Goal: Transaction & Acquisition: Purchase product/service

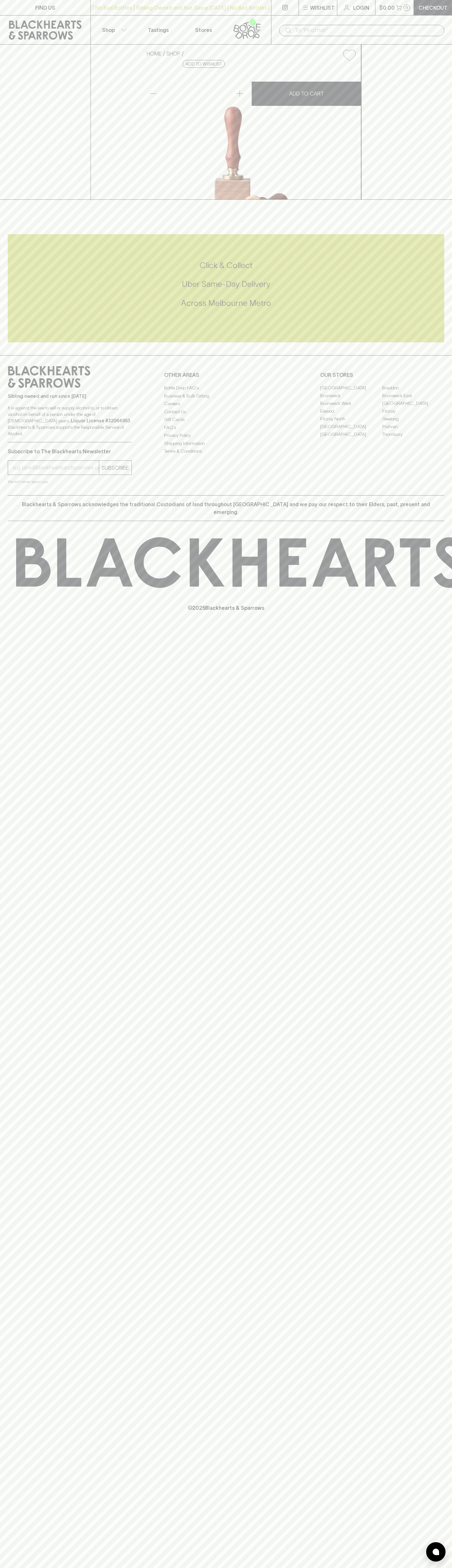
click at [451, 628] on div "© 2025 Blackhearts & Sparrows" at bounding box center [226, 574] width 452 height 107
click at [47, 1567] on html "FIND US | No Bad Bottles | Sibling Owned and Run Since [DATE] | No Bad Bottles …" at bounding box center [226, 784] width 452 height 1568
click at [30, 1003] on div "FIND US | No Bad Bottles | Sibling Owned and Run Since [DATE] | No Bad Bottles …" at bounding box center [226, 784] width 452 height 1568
